Goal: Task Accomplishment & Management: Manage account settings

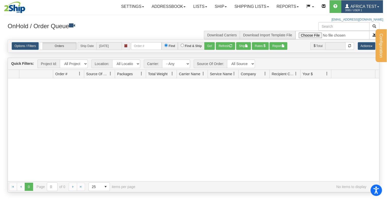
click at [355, 8] on span "3065 / User 1" at bounding box center [364, 10] width 38 height 5
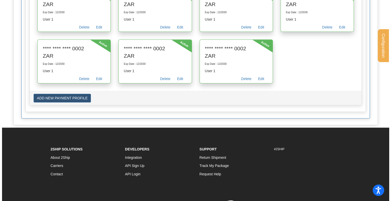
scroll to position [500, 0]
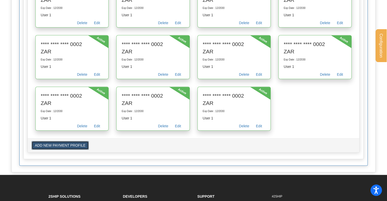
click at [73, 141] on button "ADD NEW PAYMENT PROFILE" at bounding box center [60, 145] width 57 height 9
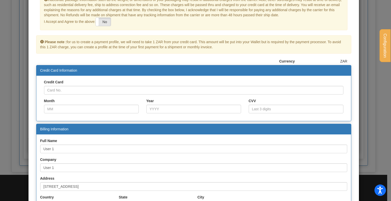
scroll to position [0, 0]
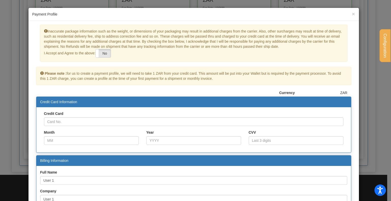
click at [349, 14] on h5 "Payment Profile" at bounding box center [193, 14] width 322 height 5
click at [351, 13] on span "×" at bounding box center [352, 14] width 3 height 6
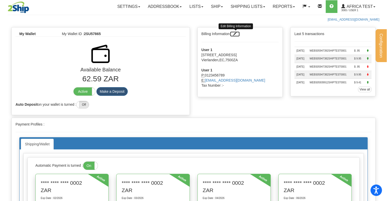
click at [236, 34] on span at bounding box center [235, 34] width 4 height 4
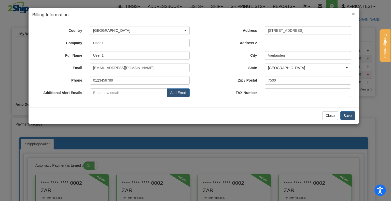
click at [353, 14] on span "×" at bounding box center [352, 14] width 3 height 6
